Goal: Task Accomplishment & Management: Manage account settings

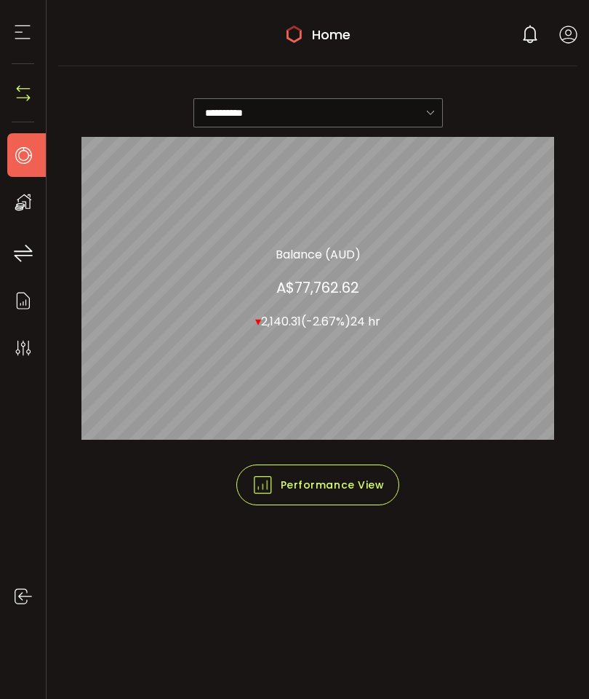
click at [566, 31] on use at bounding box center [568, 34] width 17 height 17
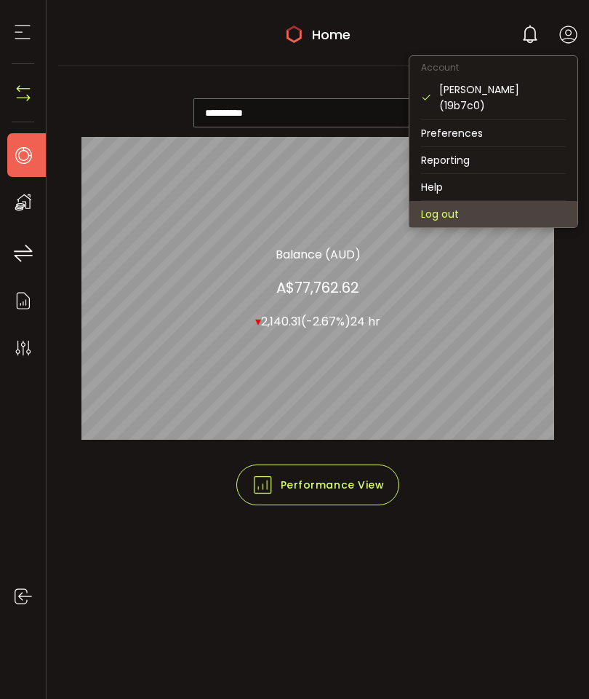
click at [456, 201] on li "Log out" at bounding box center [494, 214] width 168 height 26
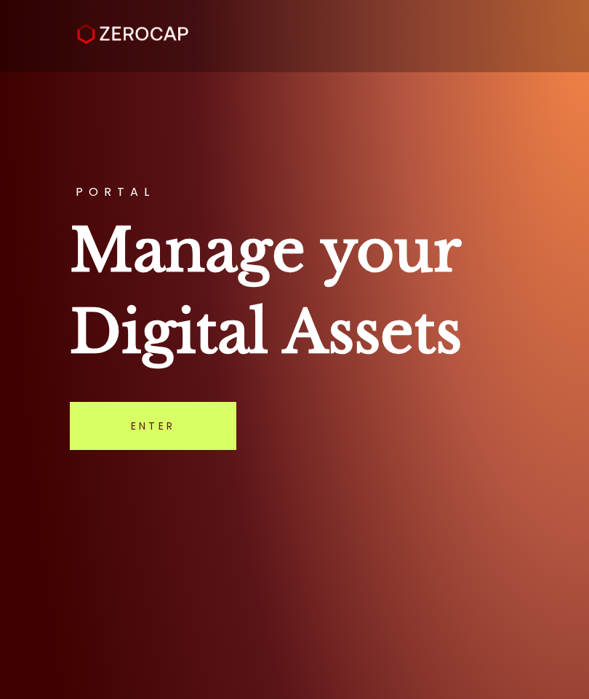
click at [199, 442] on link "Enter" at bounding box center [153, 426] width 167 height 48
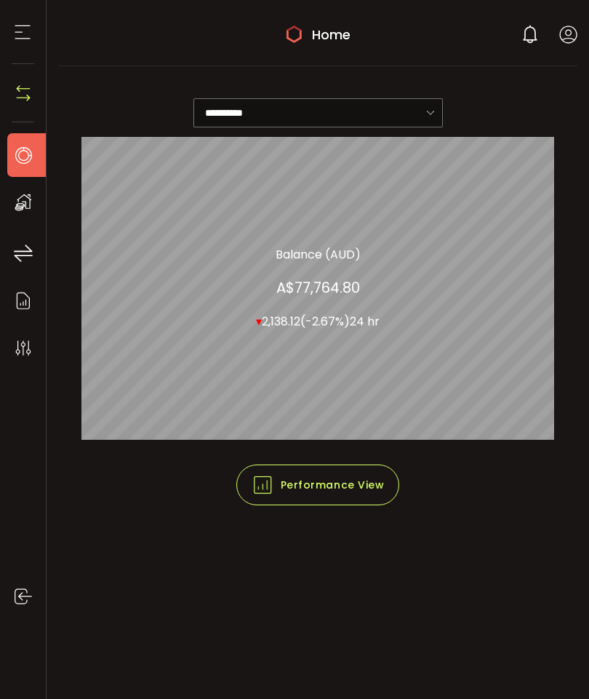
click at [44, 163] on li "Home" at bounding box center [30, 155] width 47 height 44
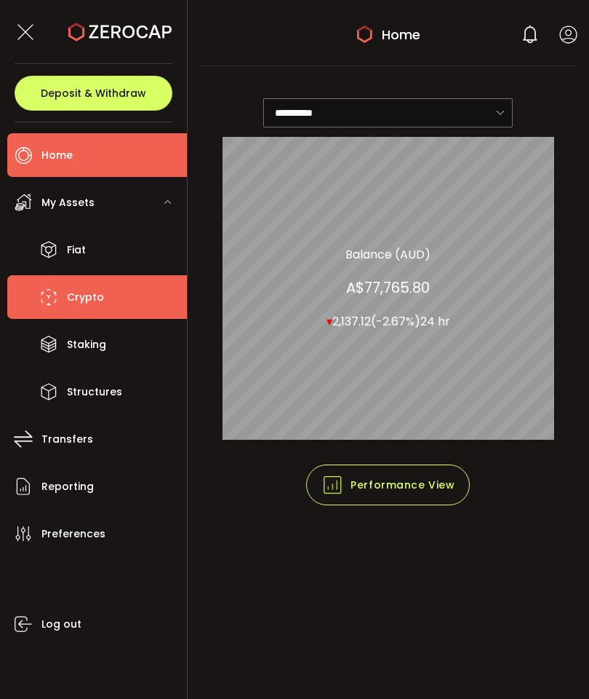
click at [84, 299] on span "Crypto" at bounding box center [85, 297] width 37 height 21
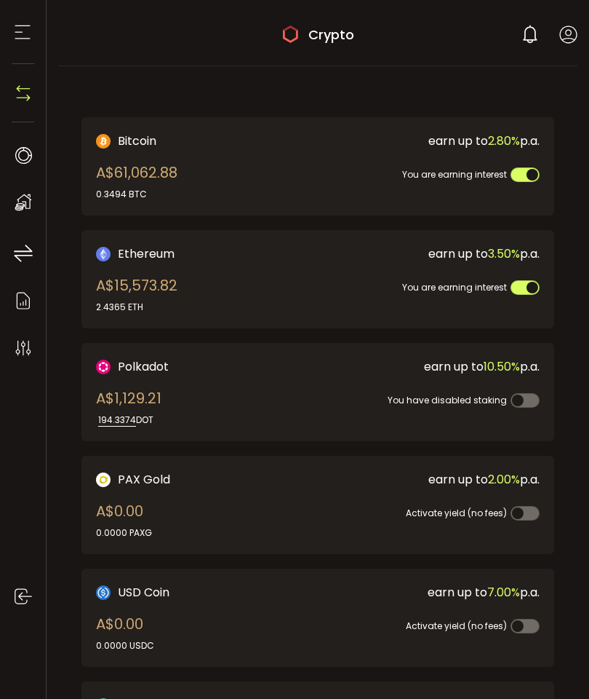
click at [570, 35] on use at bounding box center [568, 34] width 17 height 17
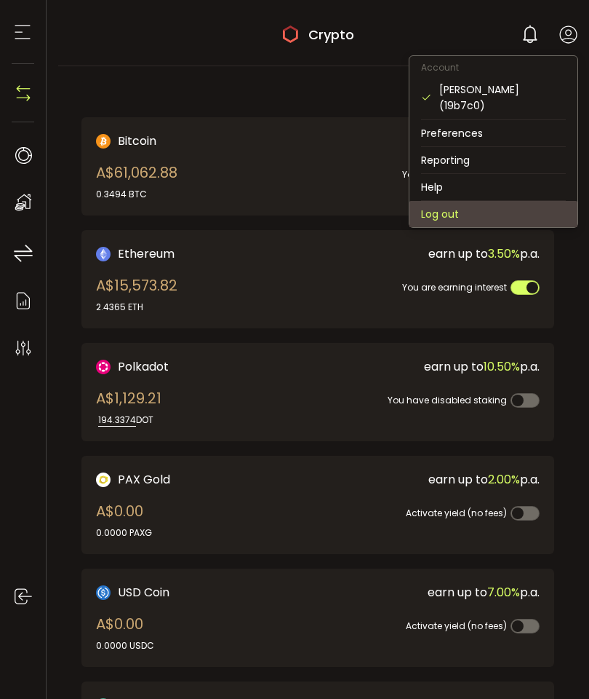
click at [452, 202] on li "Log out" at bounding box center [494, 214] width 168 height 26
